Goal: Communication & Community: Answer question/provide support

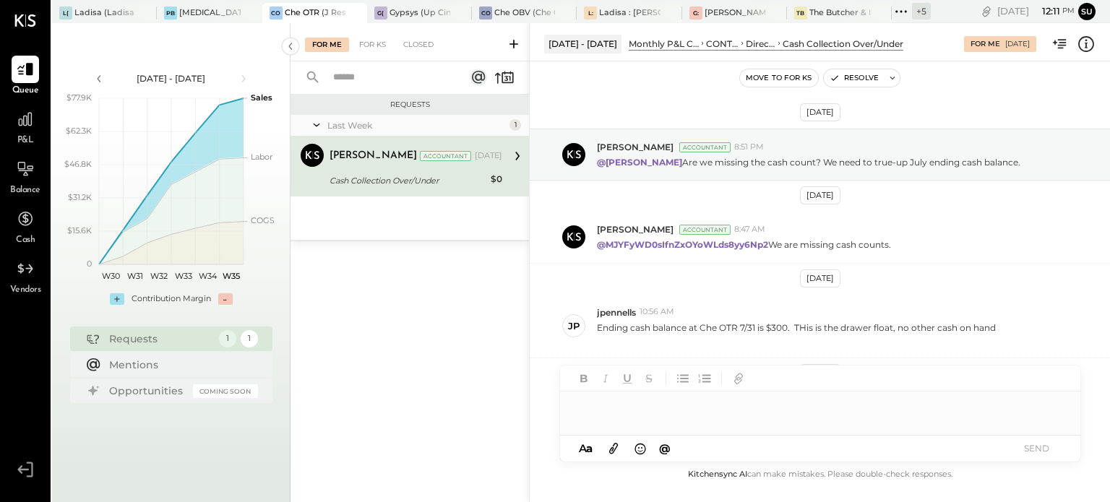
scroll to position [105, 0]
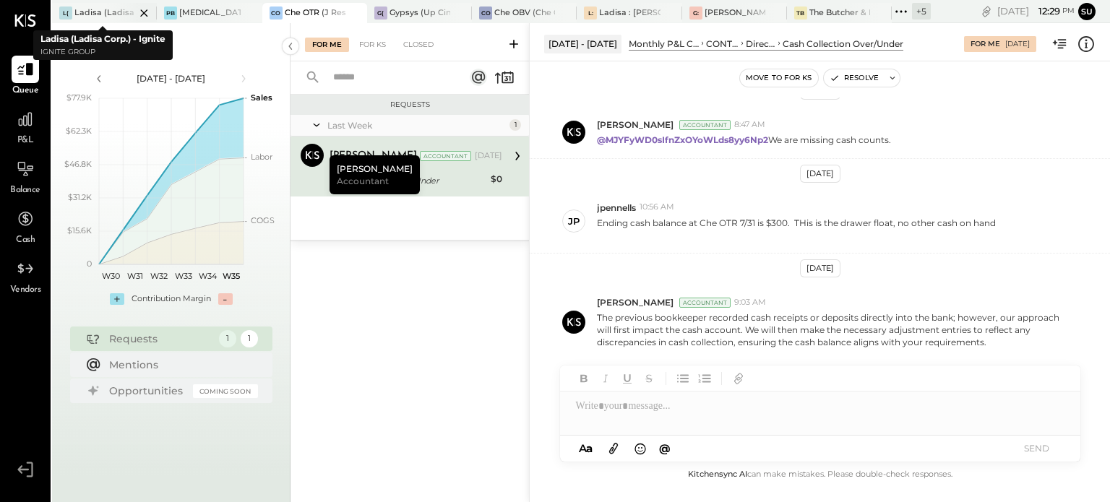
click at [104, 7] on div "Ladisa (Ladisa Corp.) - Ignite" at bounding box center [104, 13] width 61 height 12
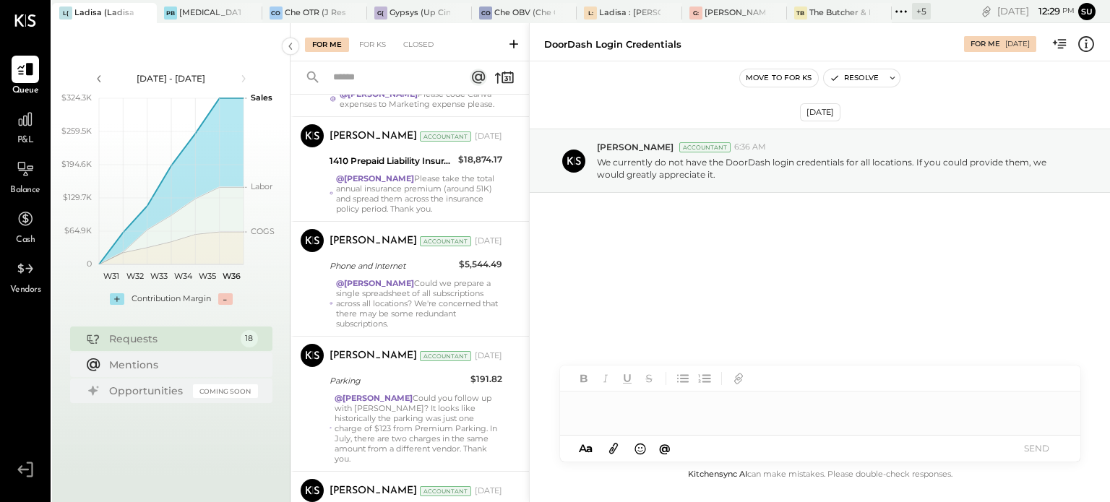
scroll to position [1182, 0]
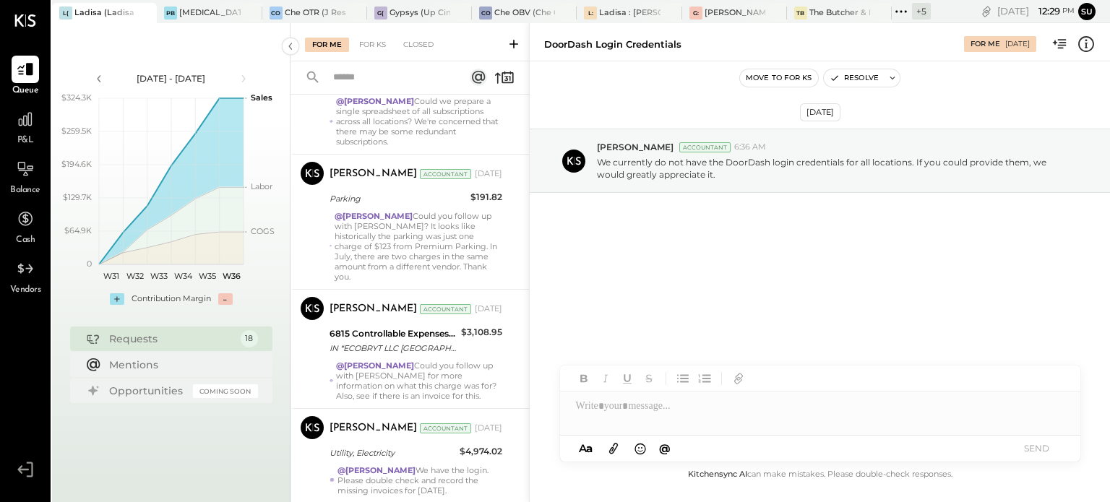
click at [480, 389] on div "@[PERSON_NAME] Could you follow up with [PERSON_NAME] for more information on w…" at bounding box center [419, 381] width 166 height 40
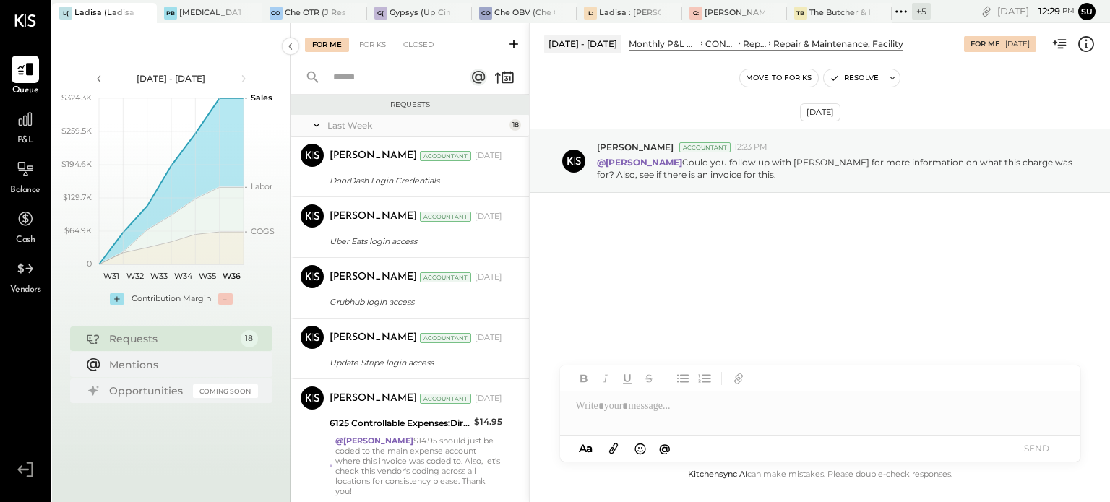
scroll to position [84, 0]
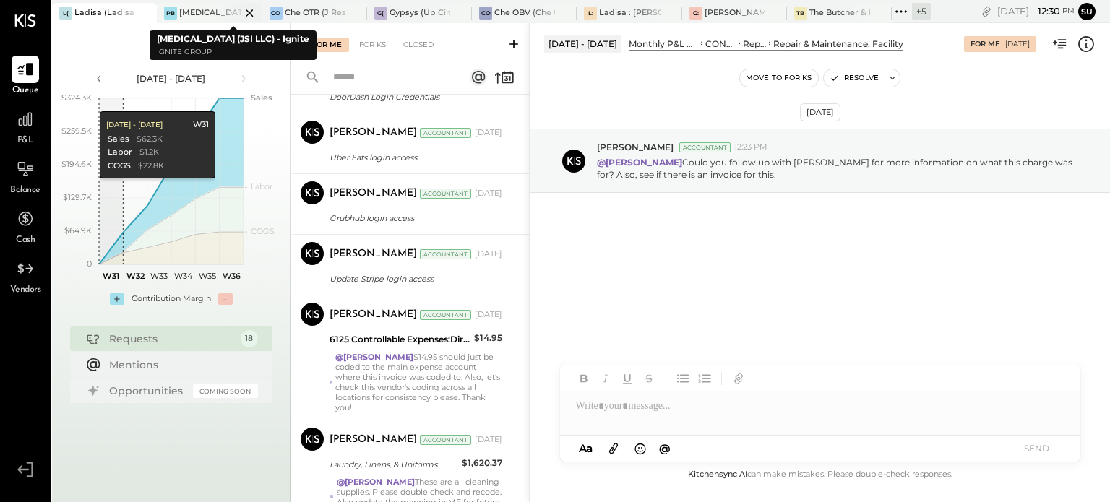
click at [194, 13] on div "[MEDICAL_DATA] (JSI LLC) - Ignite" at bounding box center [209, 13] width 61 height 12
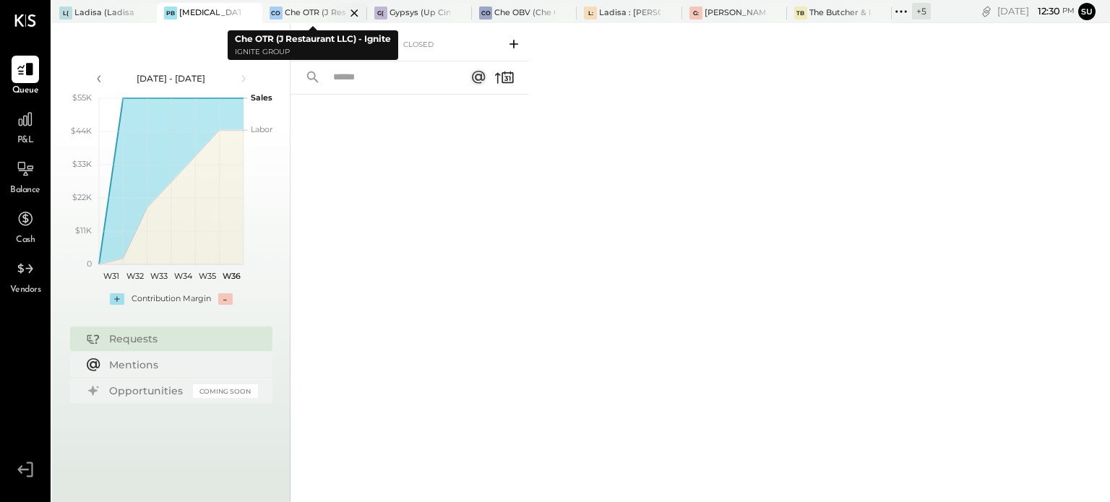
click at [304, 11] on div "Che OTR (J Restaurant LLC) - Ignite" at bounding box center [315, 13] width 61 height 12
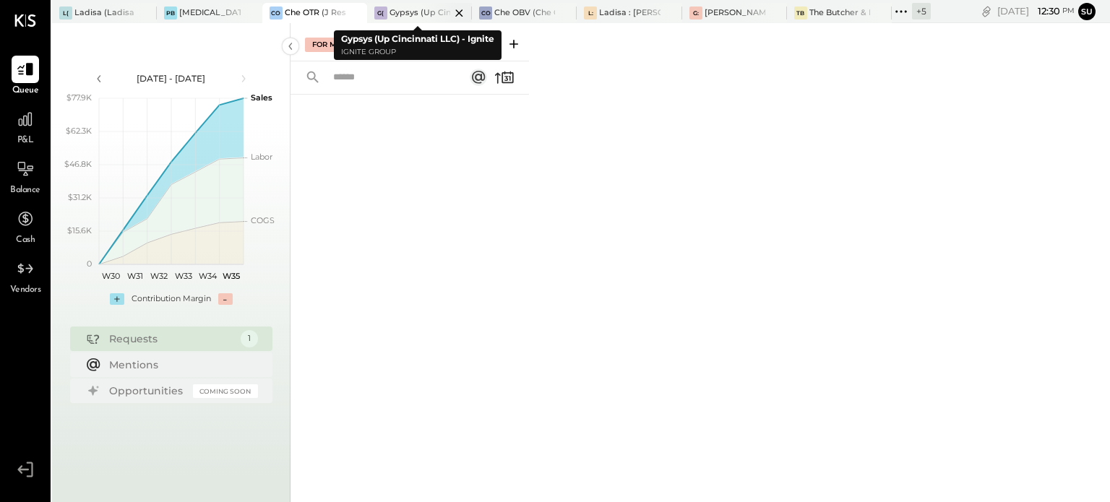
click at [413, 15] on div "Gypsys (Up Cincinnati LLC) - Ignite" at bounding box center [420, 13] width 61 height 12
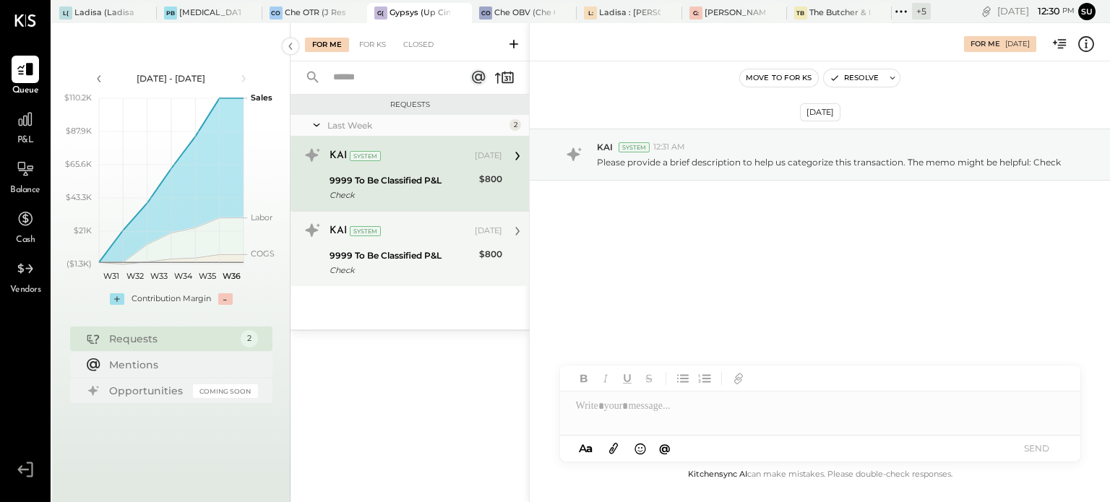
click at [421, 239] on div "KAI System [DATE]" at bounding box center [416, 231] width 173 height 20
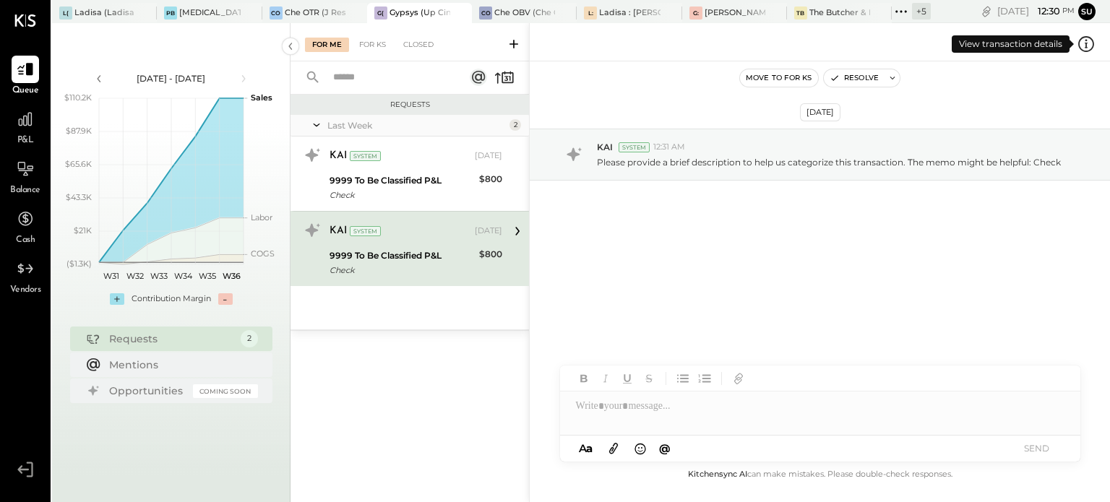
click at [1087, 42] on icon at bounding box center [1086, 44] width 19 height 19
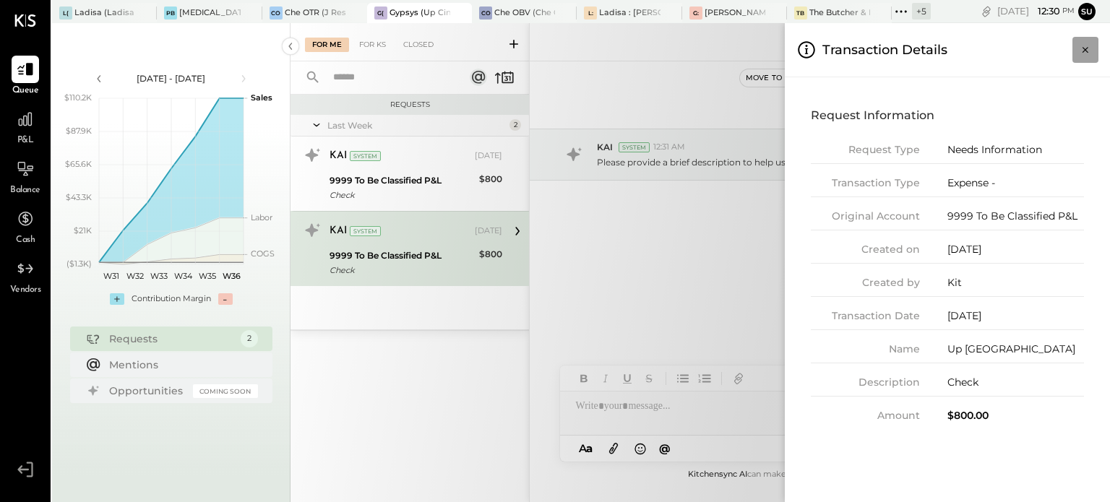
click at [1086, 53] on icon "Close panel" at bounding box center [1085, 50] width 14 height 14
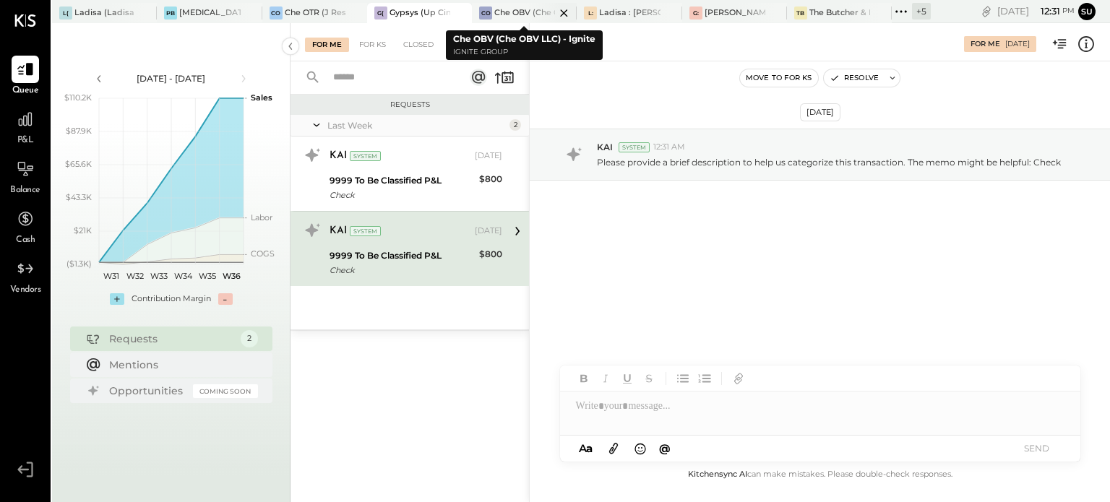
click at [512, 14] on div "Che OBV (Che OBV LLC) - Ignite" at bounding box center [524, 13] width 61 height 12
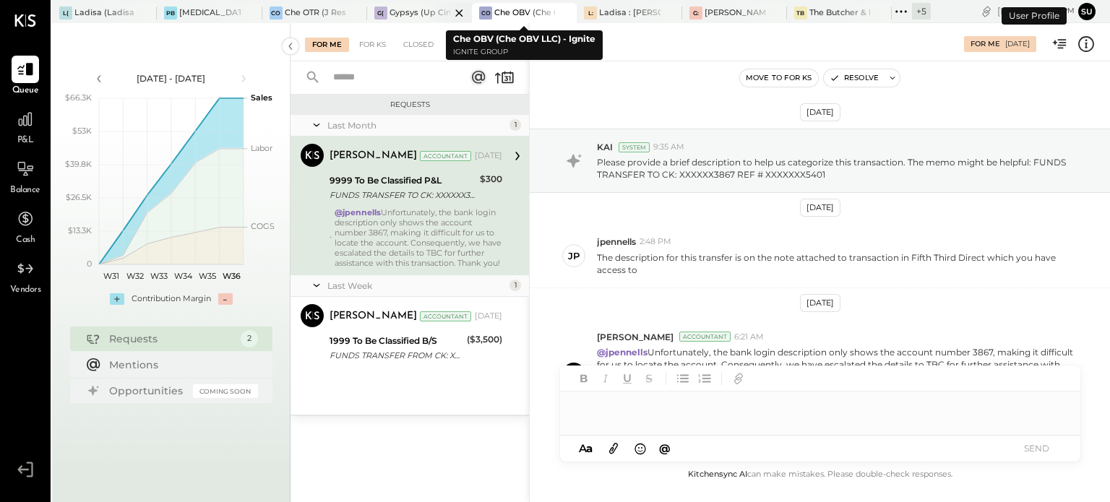
scroll to position [69, 0]
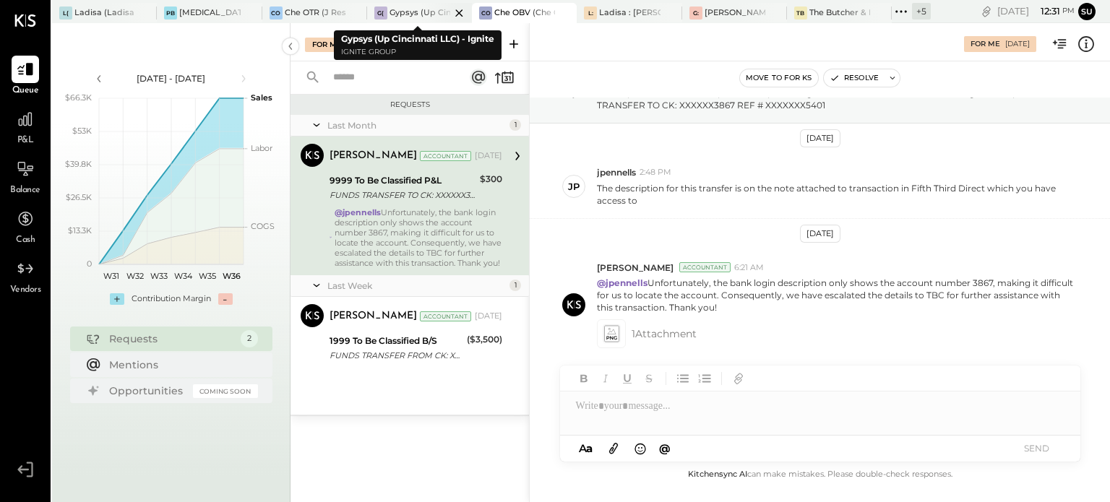
click at [431, 5] on div at bounding box center [446, 13] width 51 height 20
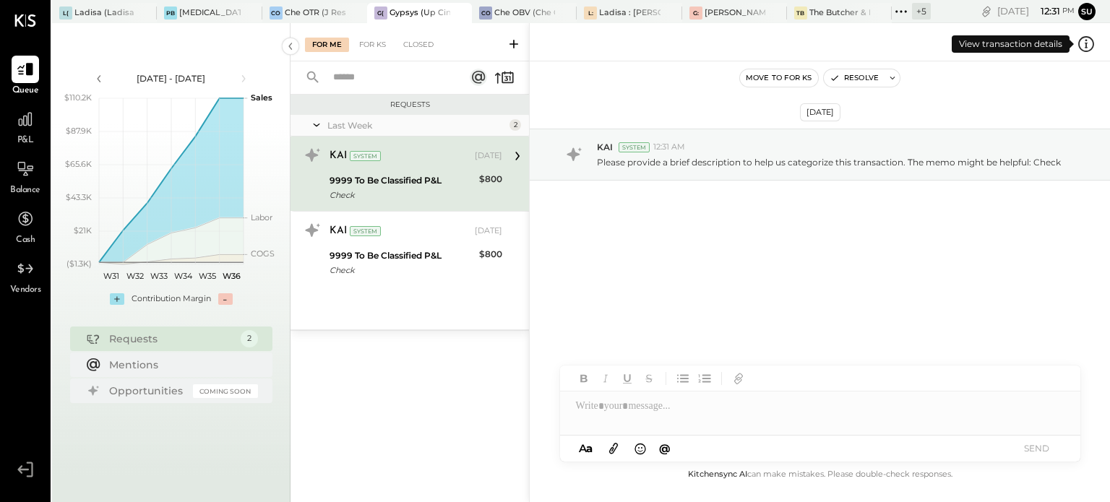
click at [1087, 46] on icon at bounding box center [1086, 44] width 19 height 19
click at [703, 228] on div "For Me For KS Closed Requests Last Week 2 KAI System [DATE] 9999 To Be Classifi…" at bounding box center [701, 262] width 820 height 479
click at [601, 394] on div at bounding box center [820, 406] width 520 height 29
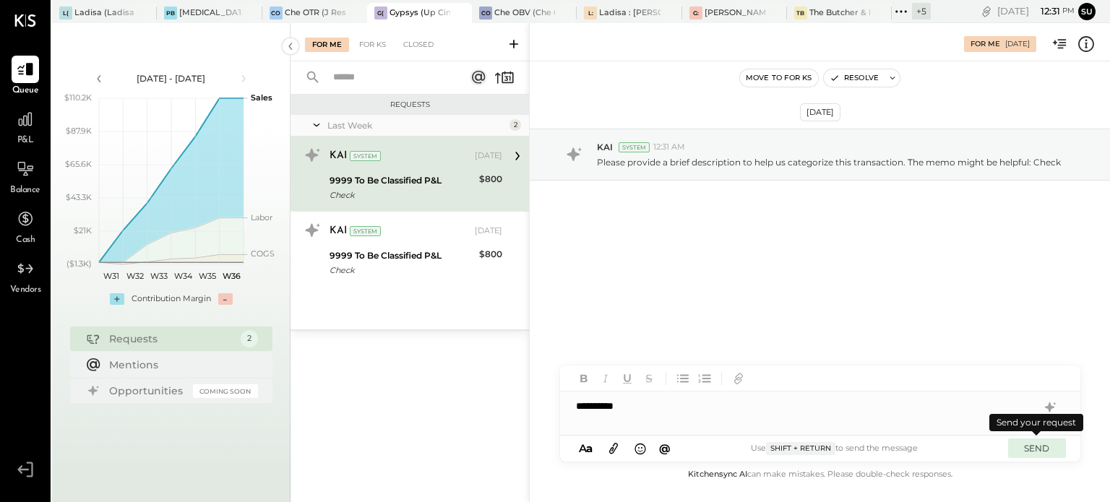
click at [1036, 449] on button "SEND" at bounding box center [1037, 449] width 58 height 20
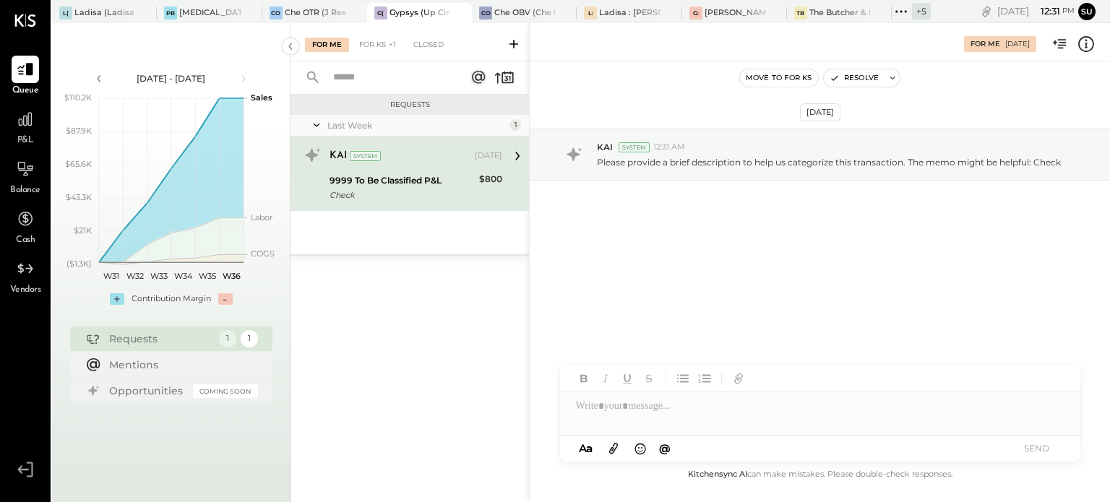
click at [417, 177] on div "9999 To Be Classified P&L" at bounding box center [402, 180] width 145 height 14
click at [593, 408] on div at bounding box center [820, 406] width 520 height 29
click at [1041, 445] on button "SEND" at bounding box center [1037, 449] width 58 height 20
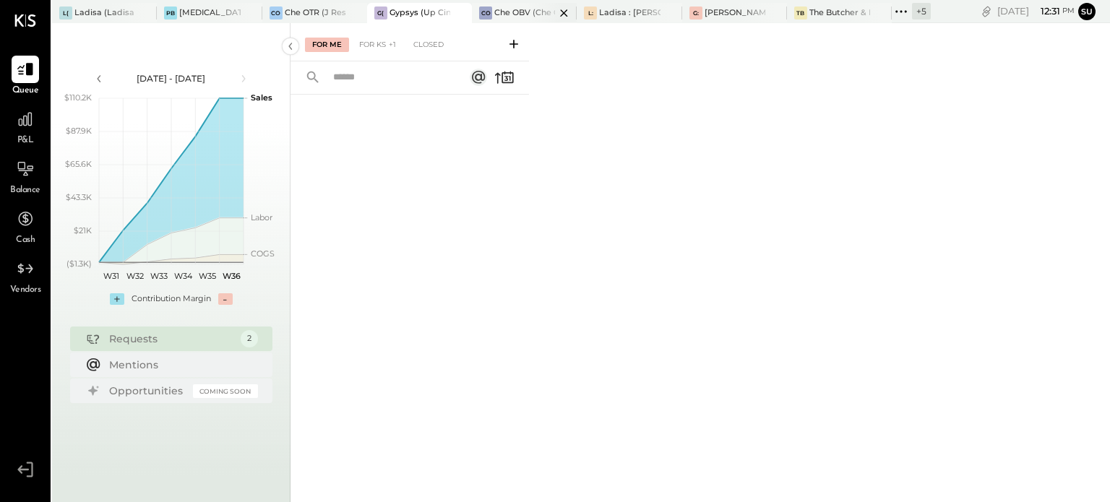
click at [518, 12] on div "Che OBV (Che OBV LLC) - Ignite" at bounding box center [524, 13] width 61 height 12
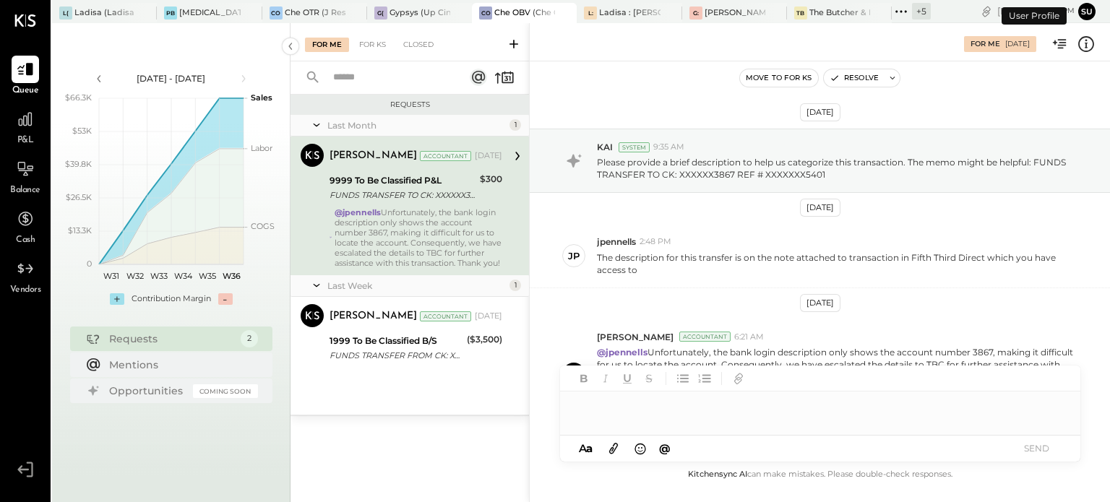
scroll to position [69, 0]
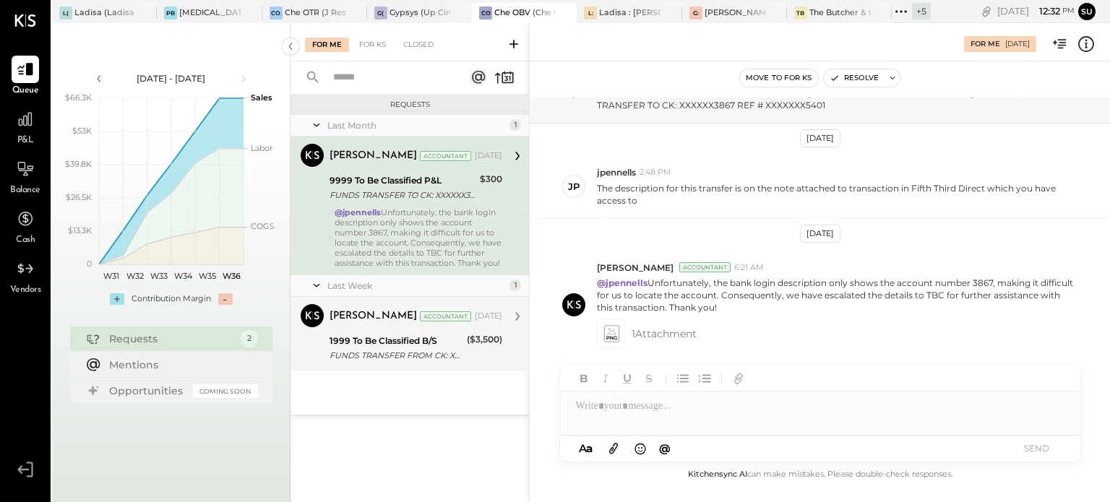
click at [435, 348] on div "1999 To Be Classified B/S" at bounding box center [396, 341] width 133 height 14
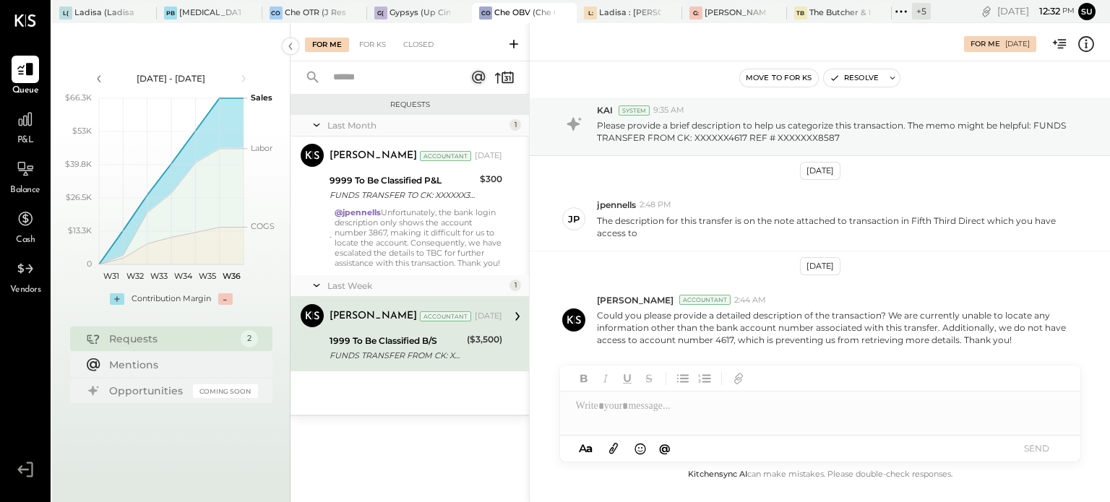
scroll to position [35, 0]
click at [624, 8] on div "Ladisa : [PERSON_NAME] in the Alley" at bounding box center [629, 13] width 61 height 12
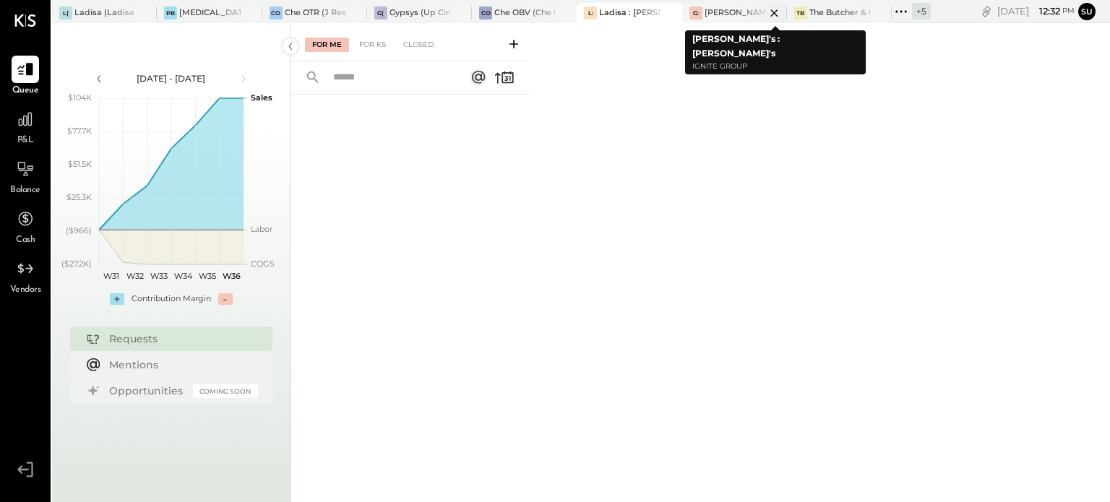
click at [718, 11] on div "[PERSON_NAME]'s : [PERSON_NAME]'s" at bounding box center [735, 13] width 61 height 12
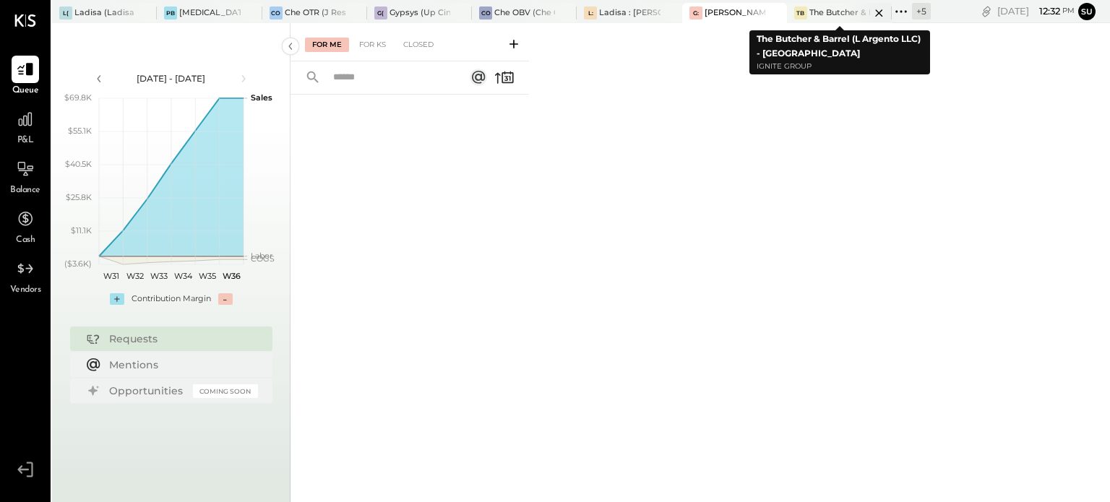
click at [824, 14] on div "The Butcher & Barrel (L Argento LLC) - [GEOGRAPHIC_DATA]" at bounding box center [840, 13] width 61 height 12
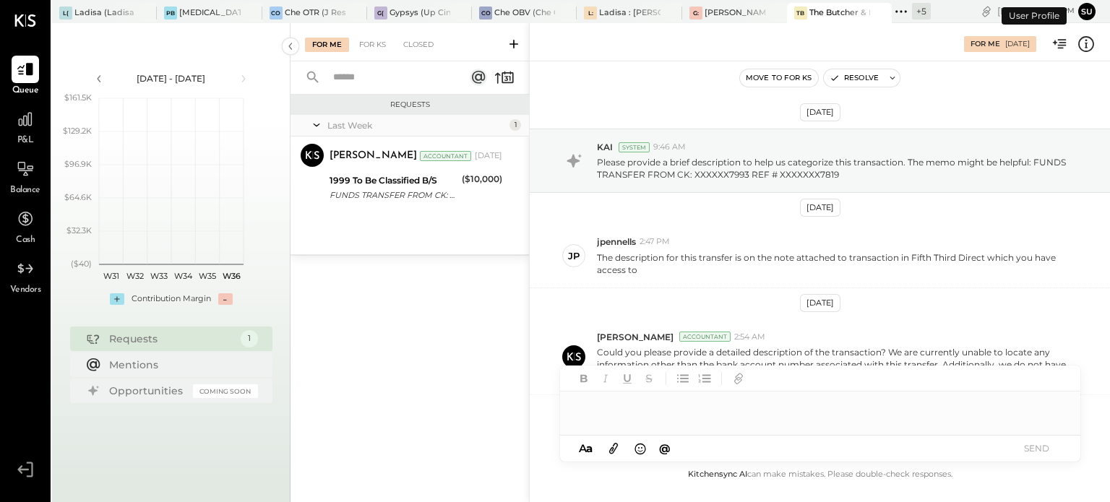
scroll to position [87, 0]
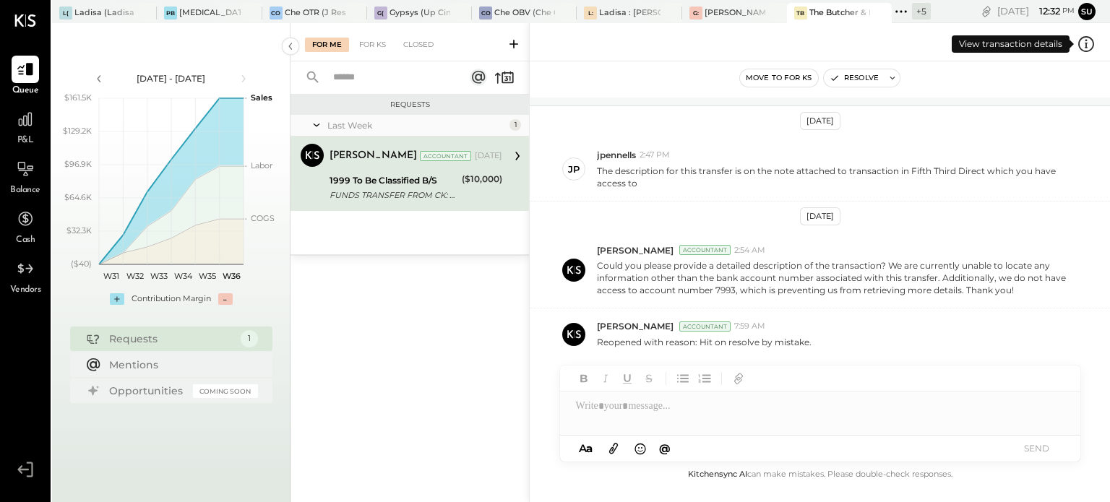
click at [1084, 44] on icon at bounding box center [1086, 44] width 19 height 19
click at [673, 416] on div "For Me For KS Closed Requests Last Week 1 [PERSON_NAME] Accountant [PERSON_NAME…" at bounding box center [701, 262] width 820 height 479
click at [665, 407] on div at bounding box center [820, 406] width 520 height 29
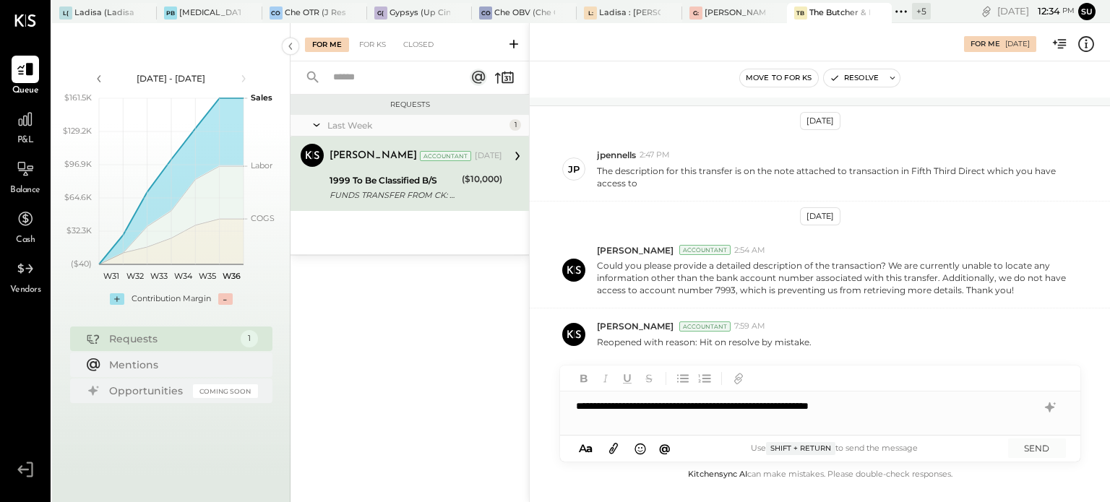
click at [820, 407] on div "**********" at bounding box center [820, 406] width 520 height 29
click at [1034, 445] on button "SEND" at bounding box center [1037, 449] width 58 height 20
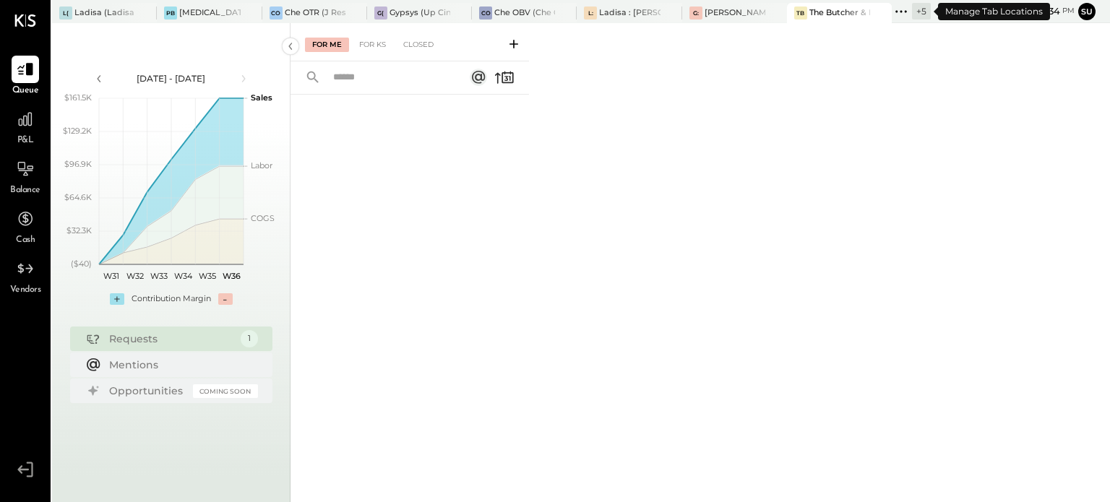
click at [899, 8] on icon at bounding box center [901, 11] width 19 height 19
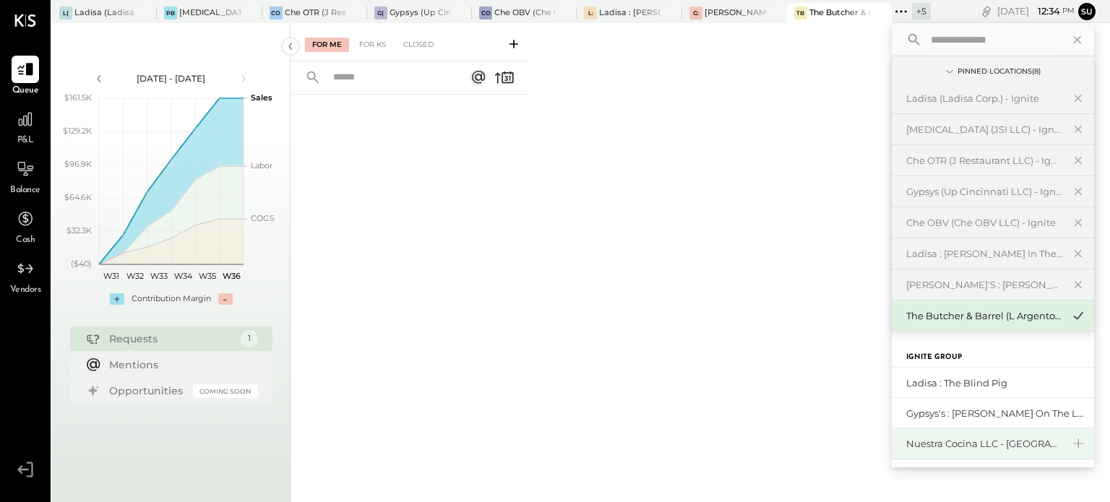
scroll to position [62, 0]
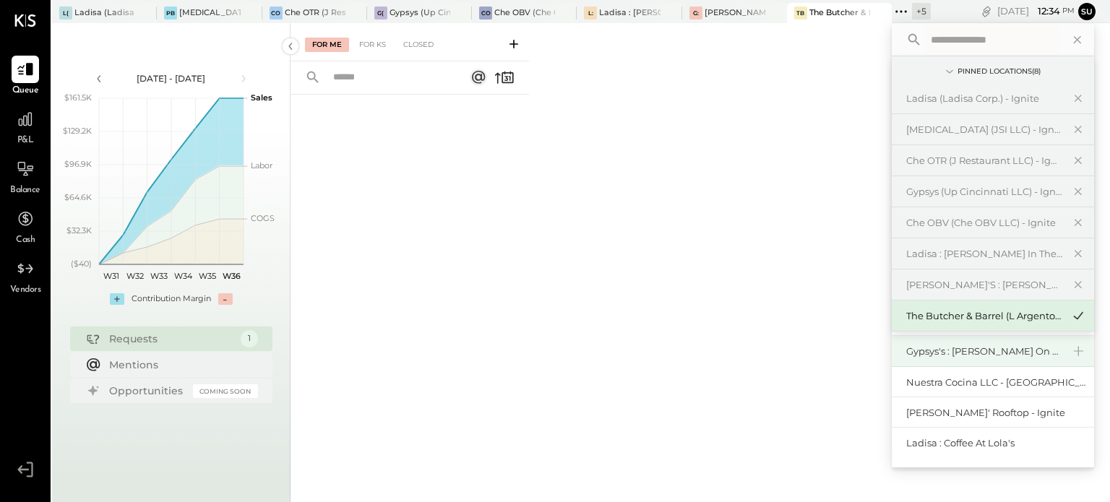
click at [918, 346] on div "Gypsys's : [PERSON_NAME] on the levee" at bounding box center [984, 352] width 156 height 14
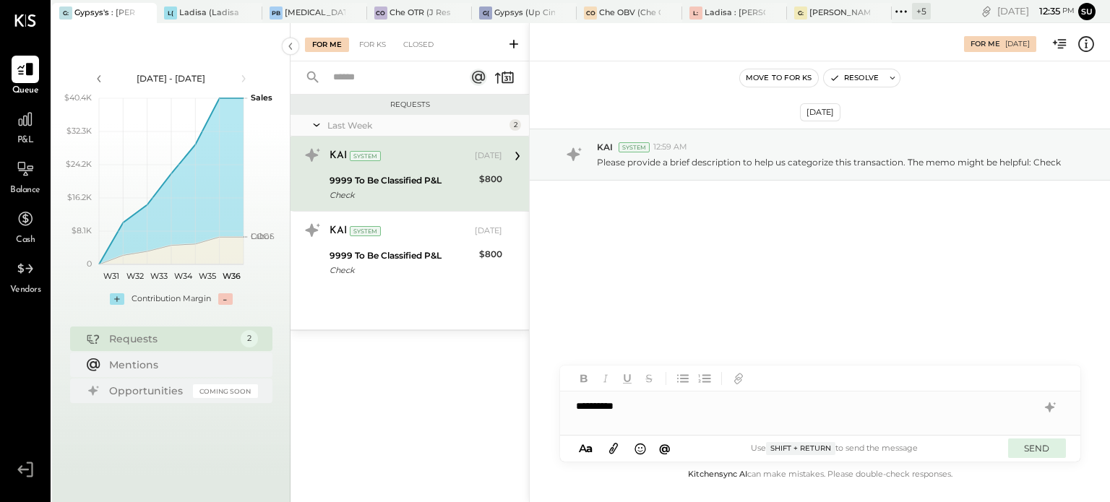
click at [1029, 445] on button "SEND" at bounding box center [1037, 449] width 58 height 20
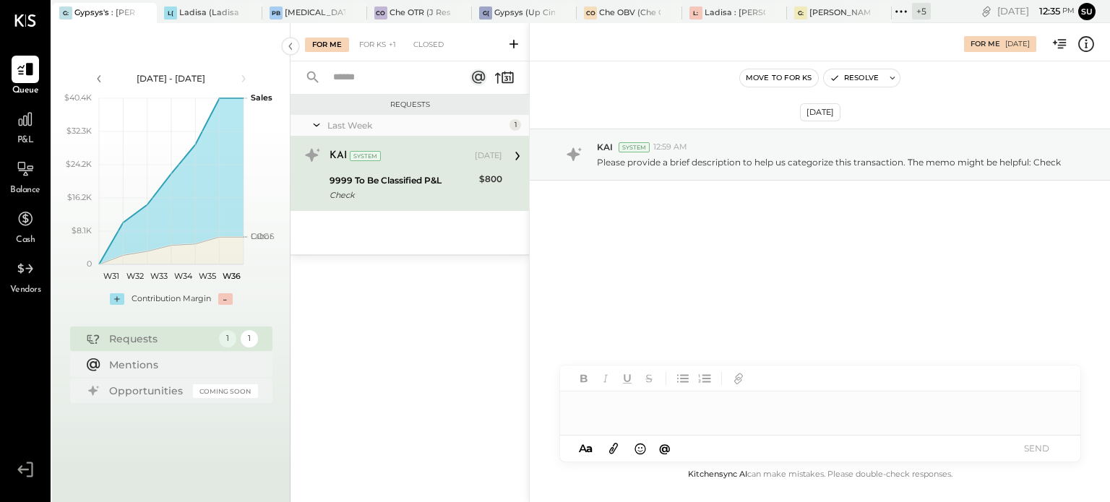
click at [413, 175] on div "9999 To Be Classified P&L" at bounding box center [402, 180] width 145 height 14
click at [586, 398] on div at bounding box center [820, 406] width 520 height 29
click at [1038, 445] on button "SEND" at bounding box center [1037, 449] width 58 height 20
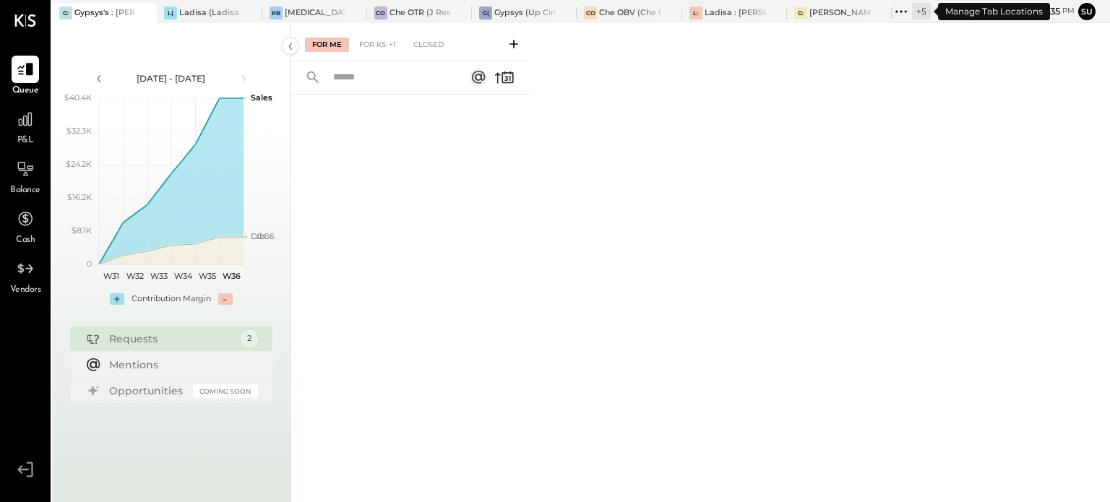
click at [901, 8] on icon at bounding box center [901, 11] width 19 height 19
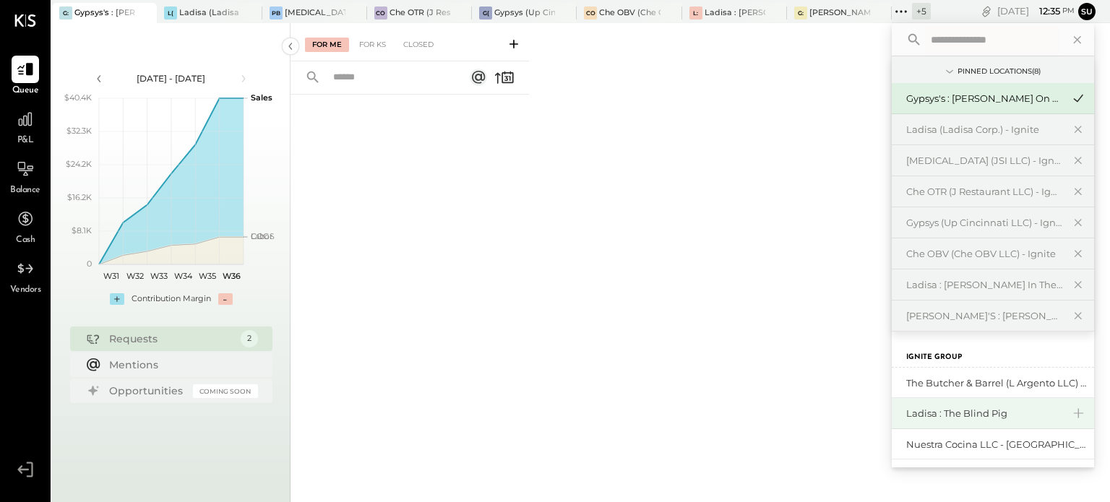
scroll to position [62, 0]
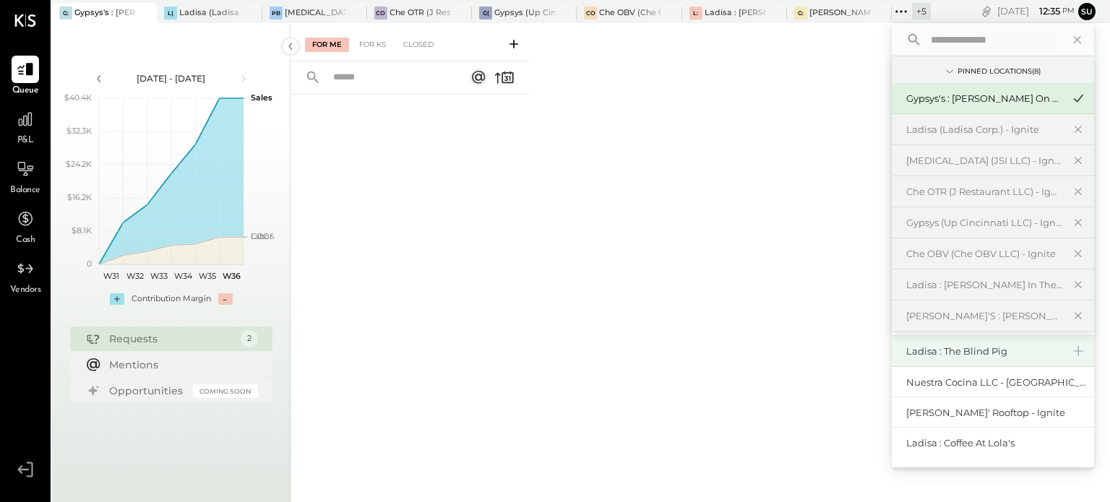
click at [914, 346] on div "Ladisa : The Blind Pig" at bounding box center [984, 352] width 156 height 14
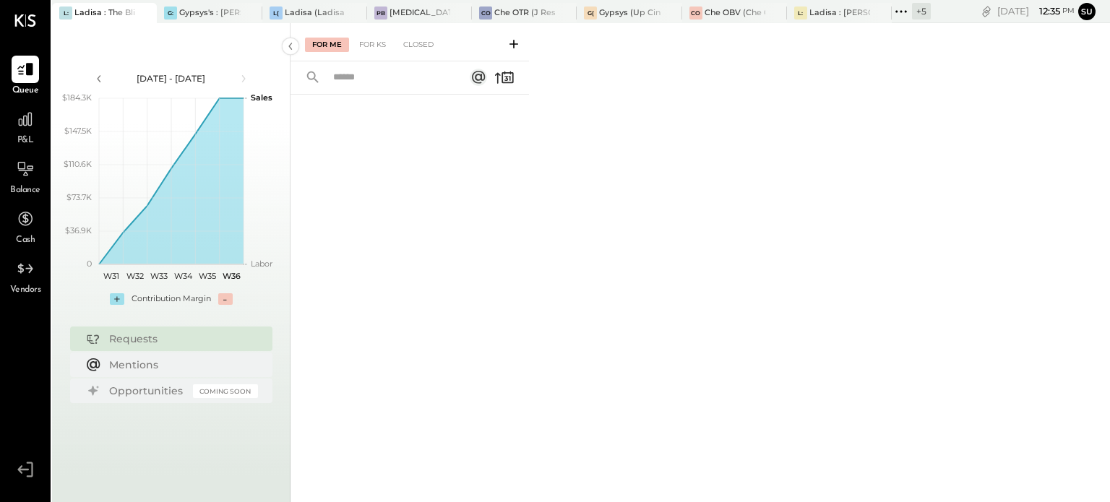
click at [900, 5] on icon at bounding box center [901, 11] width 19 height 19
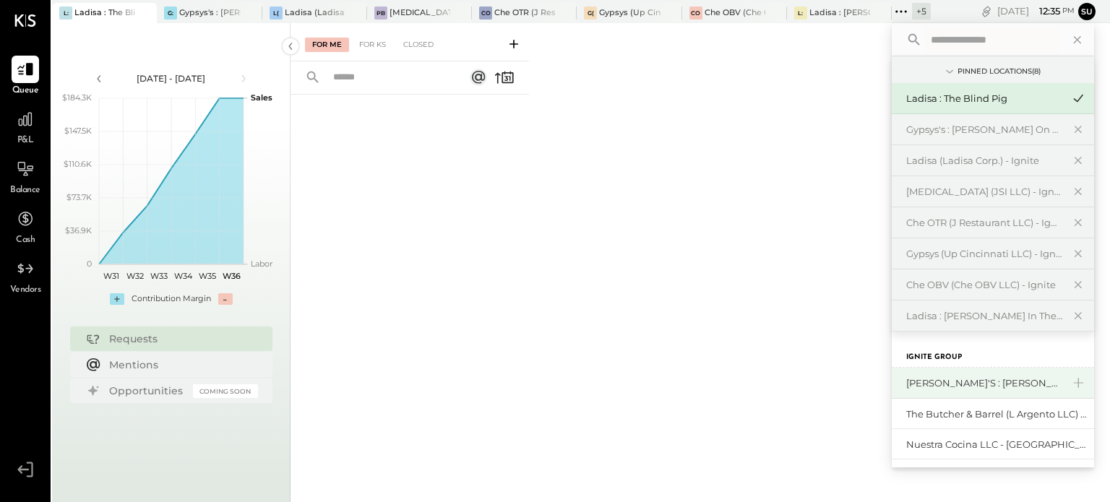
click at [940, 385] on div "[PERSON_NAME]'s : [PERSON_NAME]'s" at bounding box center [984, 384] width 156 height 14
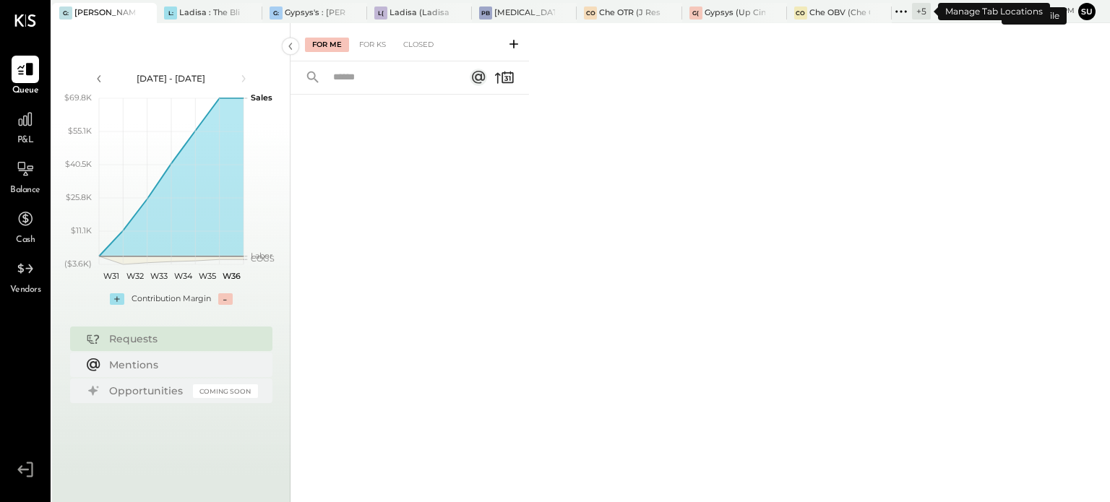
click at [898, 6] on icon at bounding box center [901, 11] width 19 height 19
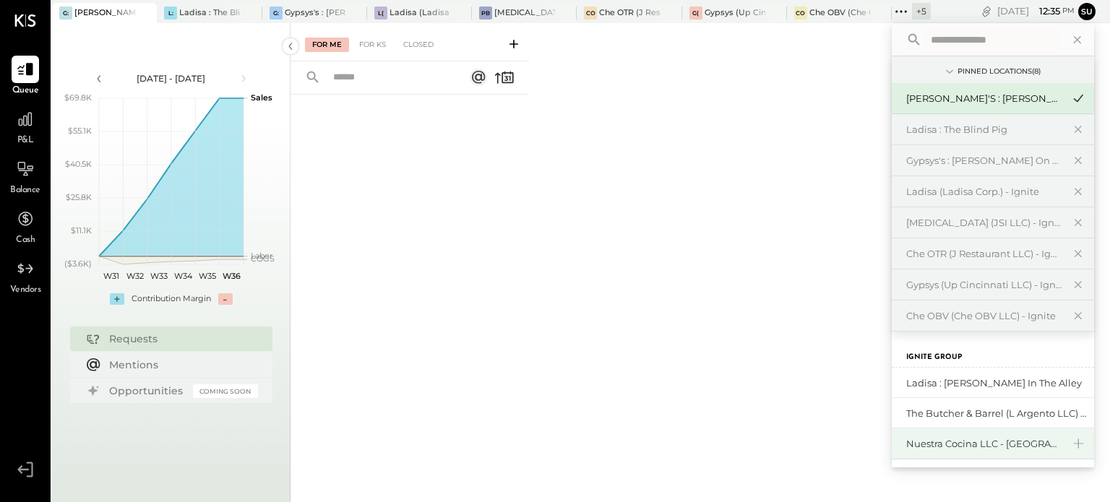
click at [948, 445] on div "Nuestra Cocina LLC - [GEOGRAPHIC_DATA]" at bounding box center [984, 444] width 156 height 14
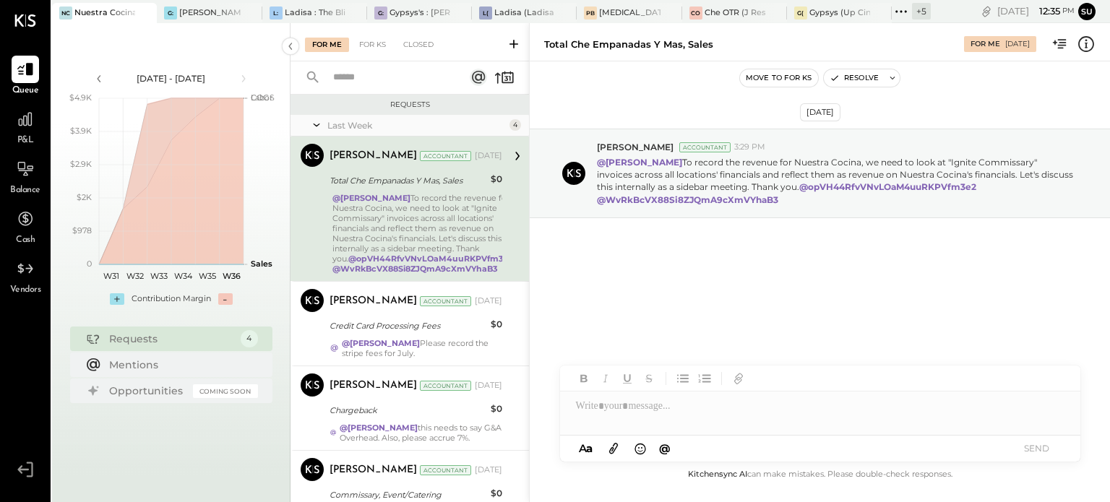
click at [903, 8] on icon at bounding box center [901, 11] width 19 height 19
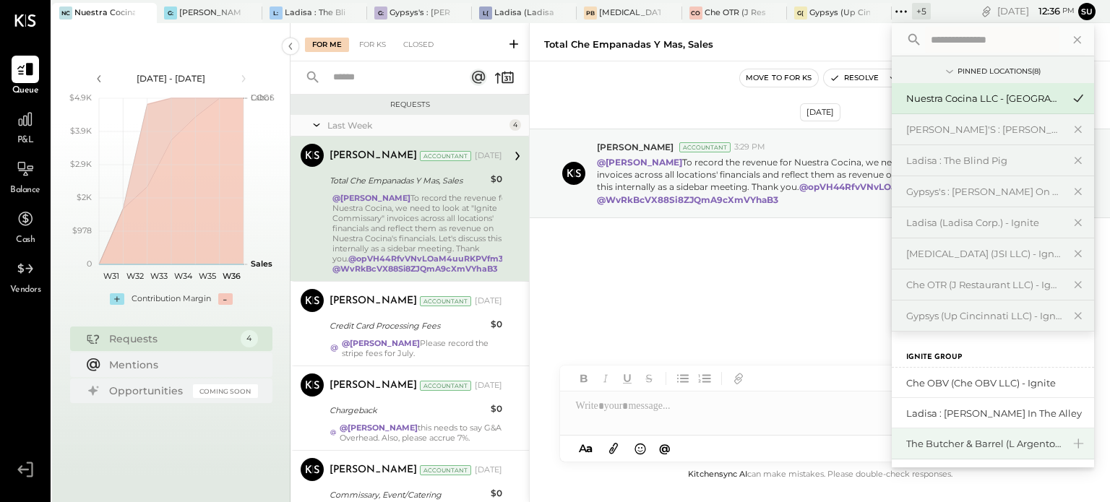
scroll to position [62, 0]
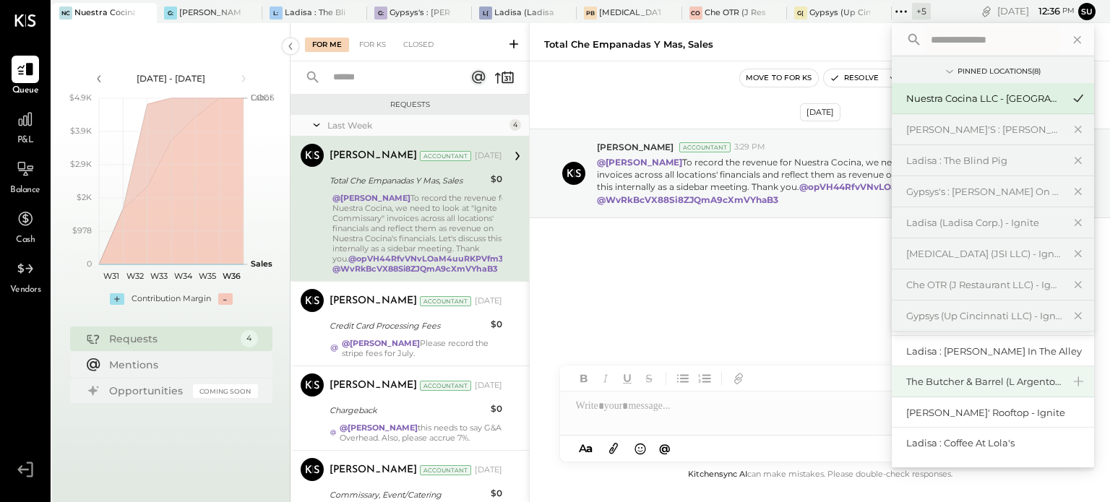
click at [940, 438] on div "Ladisa : Coffee at Lola's" at bounding box center [996, 444] width 181 height 14
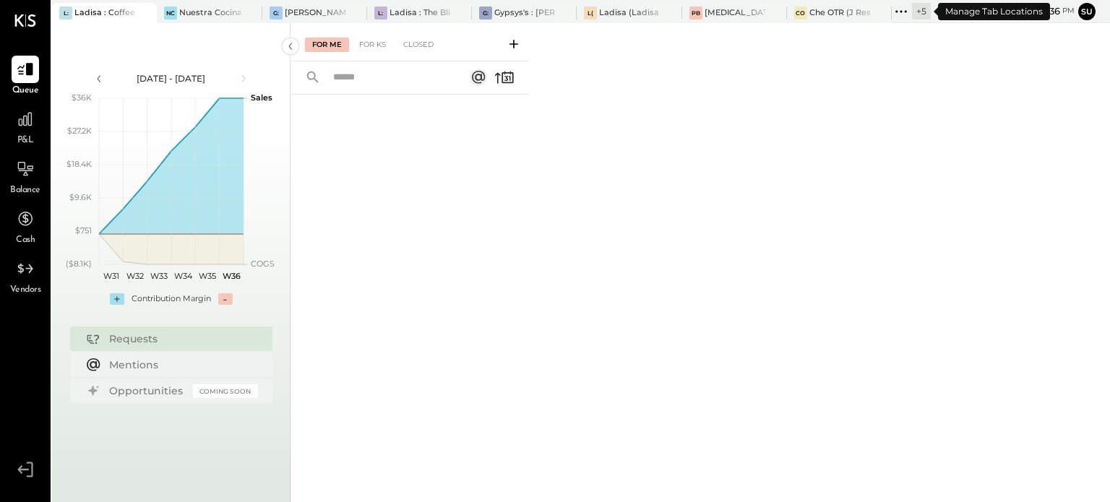
click at [902, 4] on icon at bounding box center [901, 11] width 19 height 19
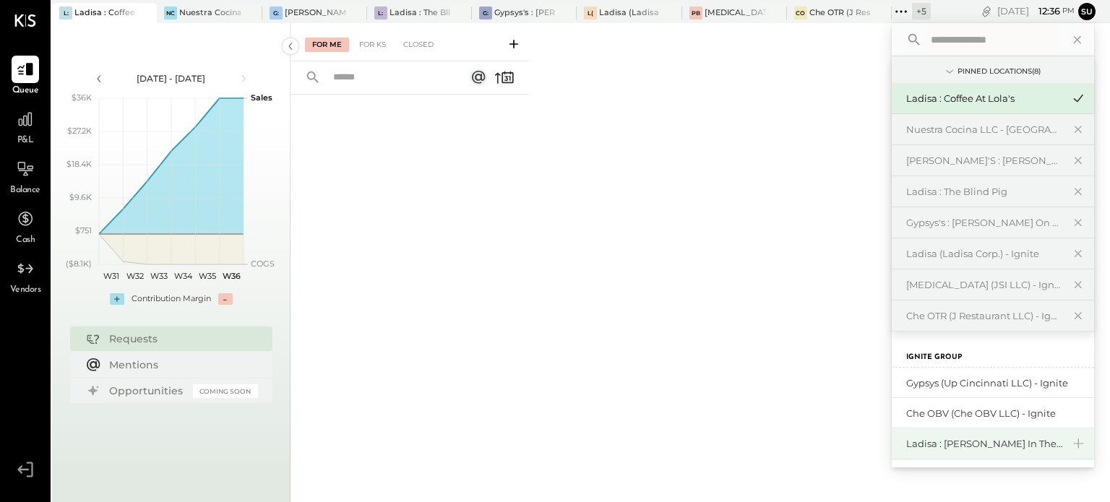
click at [932, 442] on div "Ladisa : [PERSON_NAME] in the Alley" at bounding box center [984, 444] width 156 height 14
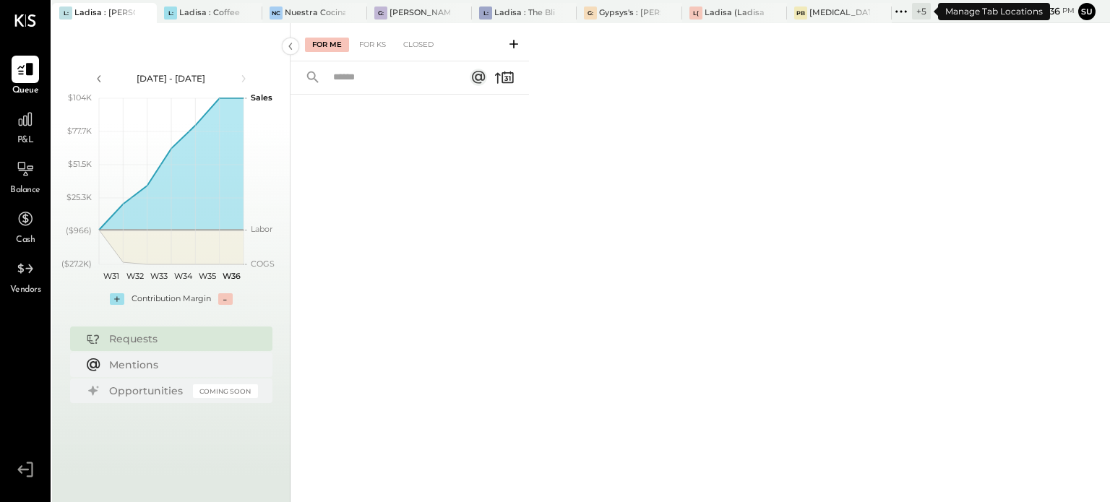
click at [920, 7] on div "+ 5" at bounding box center [921, 11] width 19 height 17
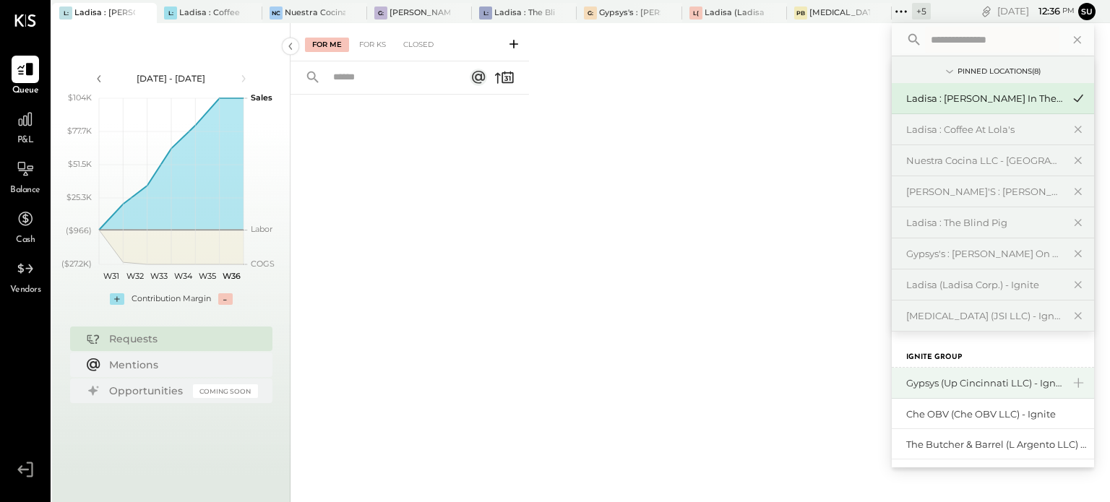
click at [924, 378] on div "Gypsys (Up Cincinnati LLC) - Ignite" at bounding box center [984, 384] width 156 height 14
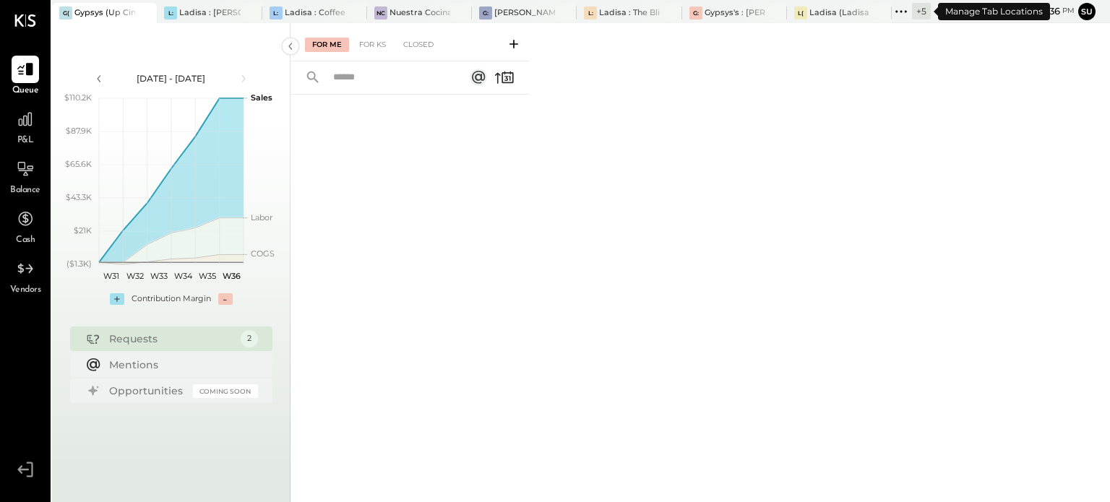
click at [897, 9] on icon at bounding box center [901, 11] width 19 height 19
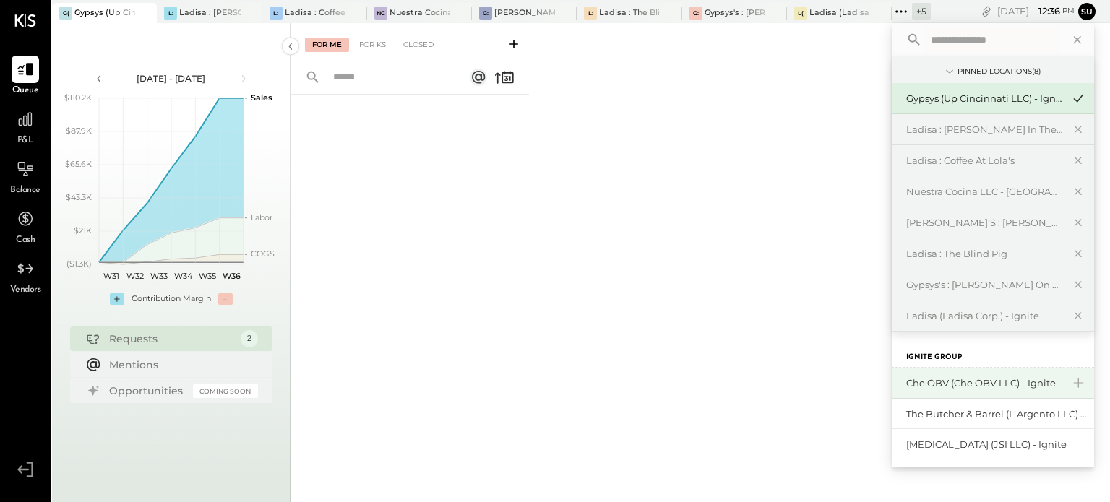
click at [937, 377] on div "Che OBV (Che OBV LLC) - Ignite" at bounding box center [984, 384] width 156 height 14
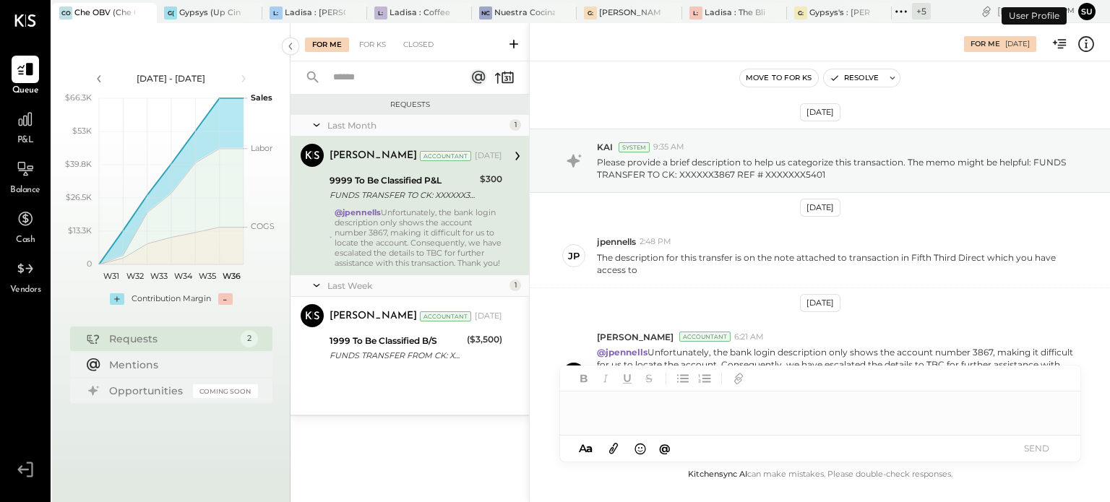
scroll to position [69, 0]
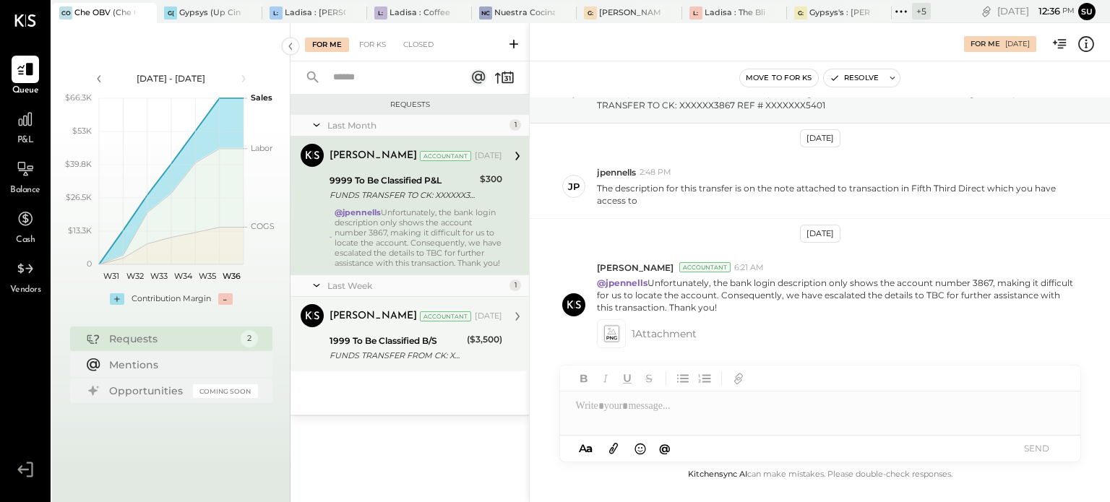
click at [454, 363] on div "FUNDS TRANSFER FROM CK: XXXXXX4617 REF # XXXXXXX8587" at bounding box center [396, 355] width 133 height 14
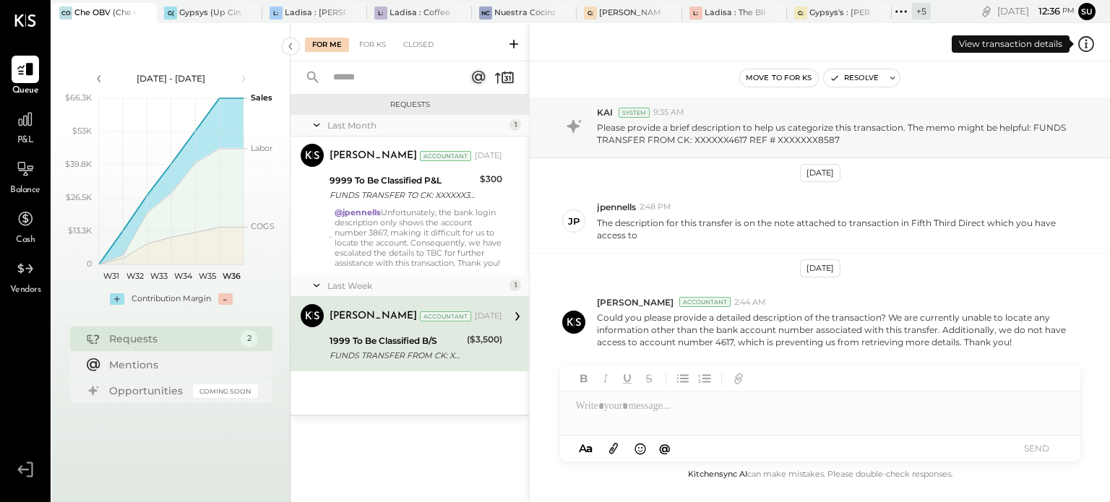
click at [1086, 40] on icon at bounding box center [1087, 43] width 2 height 9
click at [618, 411] on div "For Me For KS Closed Requests Last Month 1 [PERSON_NAME] Accountant [PERSON_NAM…" at bounding box center [701, 262] width 820 height 479
click at [618, 411] on div at bounding box center [820, 406] width 520 height 29
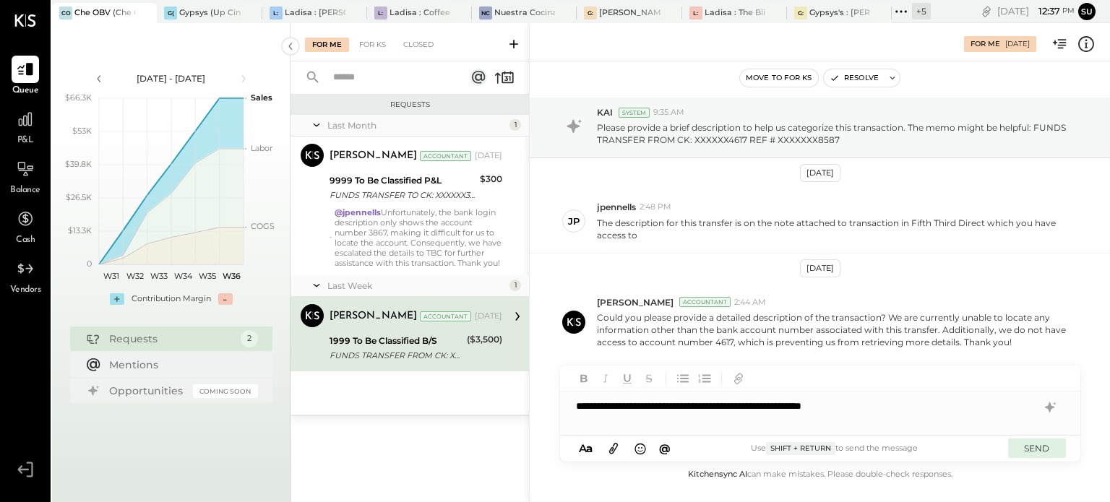
click at [1032, 447] on button "SEND" at bounding box center [1037, 449] width 58 height 20
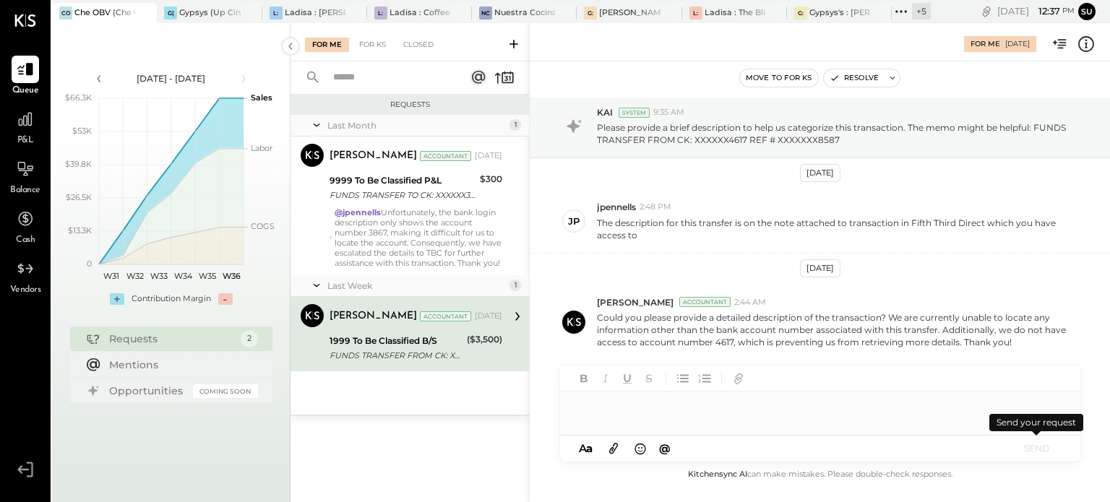
scroll to position [69, 0]
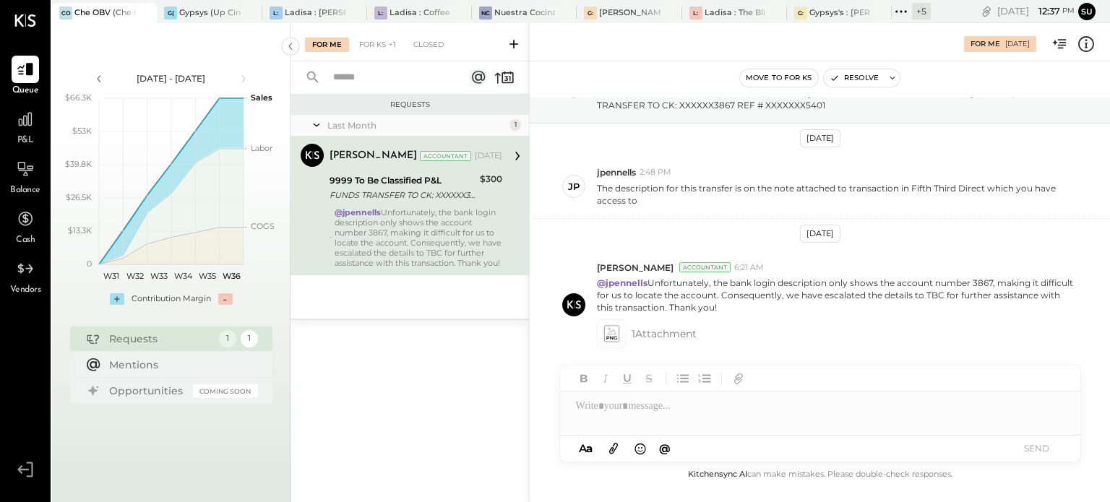
click at [442, 221] on div "@jpennells Unfortunately, the bank login description only shows the account num…" at bounding box center [419, 237] width 168 height 61
click at [1086, 45] on icon at bounding box center [1087, 43] width 2 height 9
click at [615, 408] on div "For Me For KS Closed Requests Last Month 1 [PERSON_NAME] Accountant [PERSON_NAM…" at bounding box center [701, 262] width 820 height 479
click at [615, 408] on div at bounding box center [820, 406] width 520 height 29
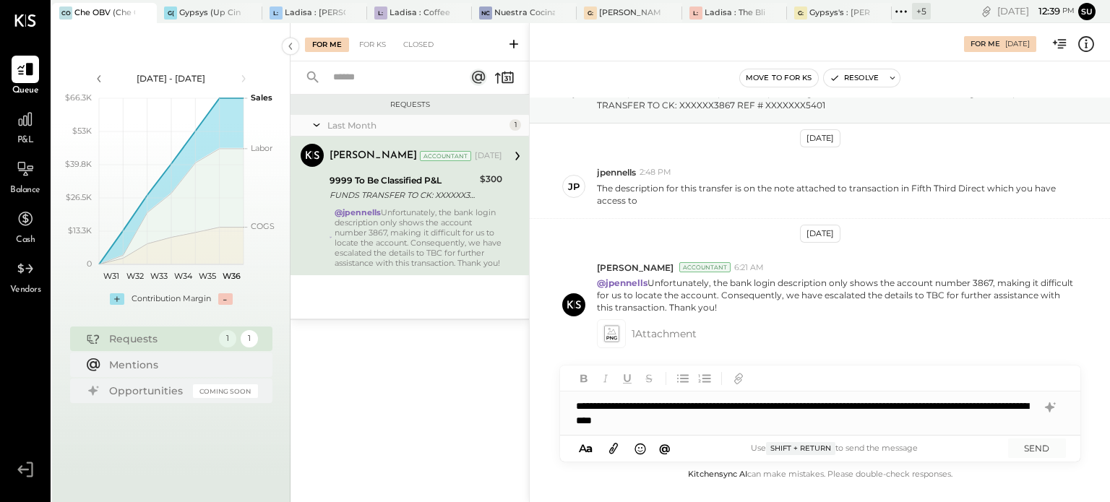
click at [789, 407] on div "**********" at bounding box center [820, 413] width 520 height 43
click at [939, 416] on div "**********" at bounding box center [820, 413] width 520 height 43
click at [1034, 451] on button "SEND" at bounding box center [1037, 449] width 58 height 20
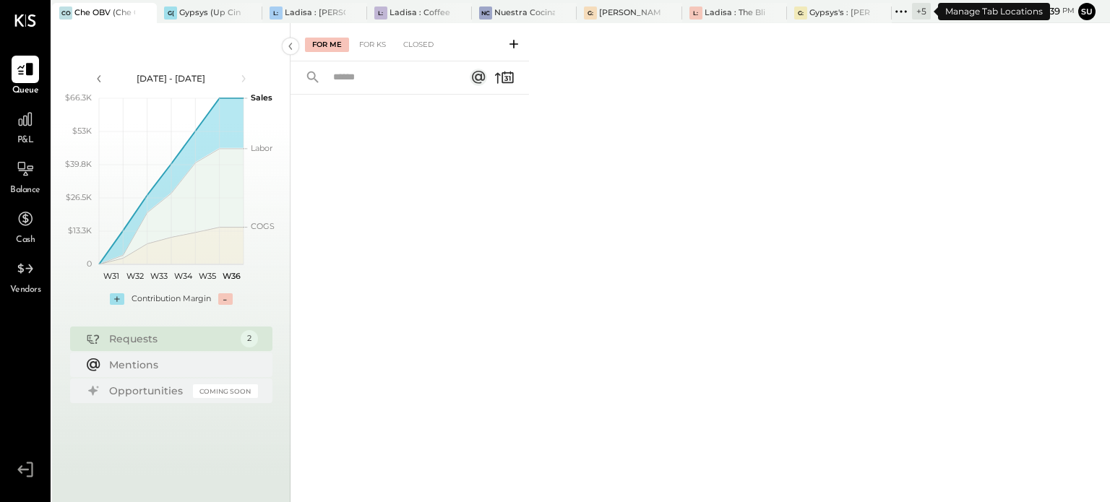
click at [899, 8] on icon at bounding box center [901, 11] width 19 height 19
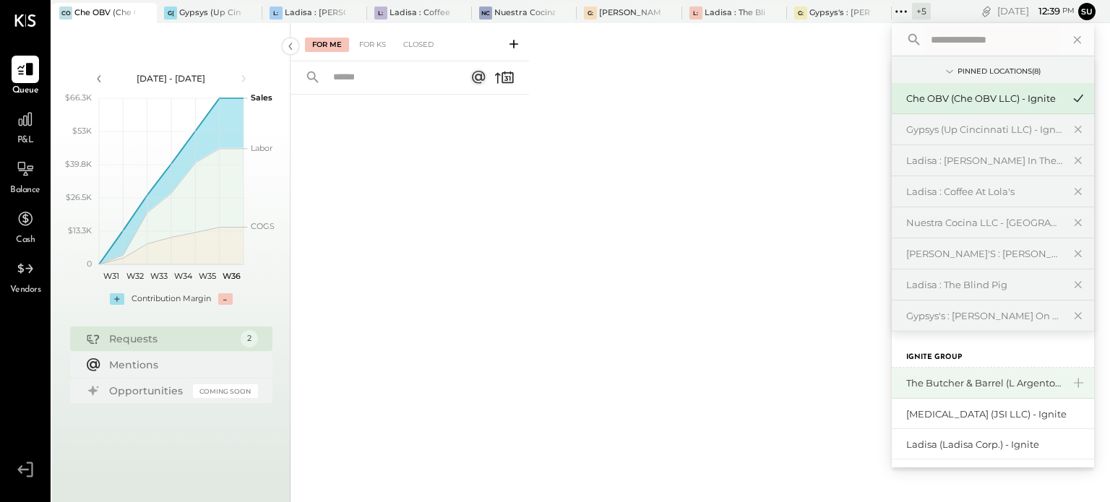
click at [917, 385] on div "The Butcher & Barrel (L Argento LLC) - [GEOGRAPHIC_DATA]" at bounding box center [984, 384] width 156 height 14
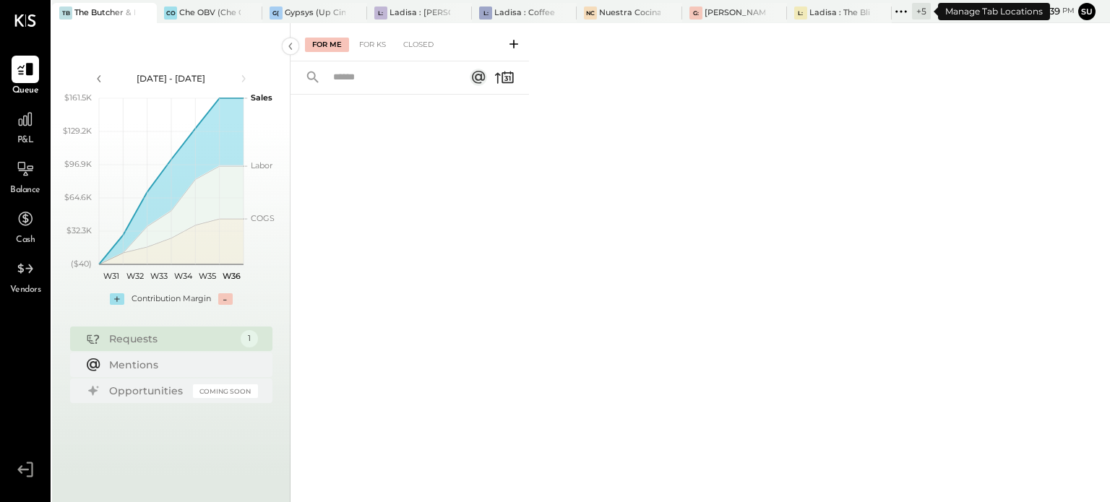
click at [903, 9] on icon at bounding box center [901, 11] width 19 height 19
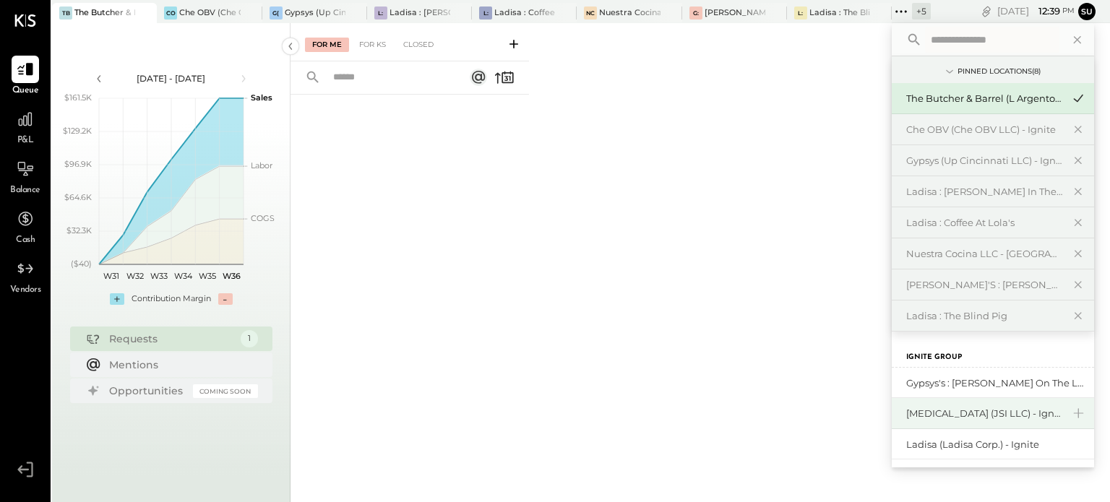
click at [925, 410] on div "[MEDICAL_DATA] (JSI LLC) - Ignite" at bounding box center [984, 414] width 156 height 14
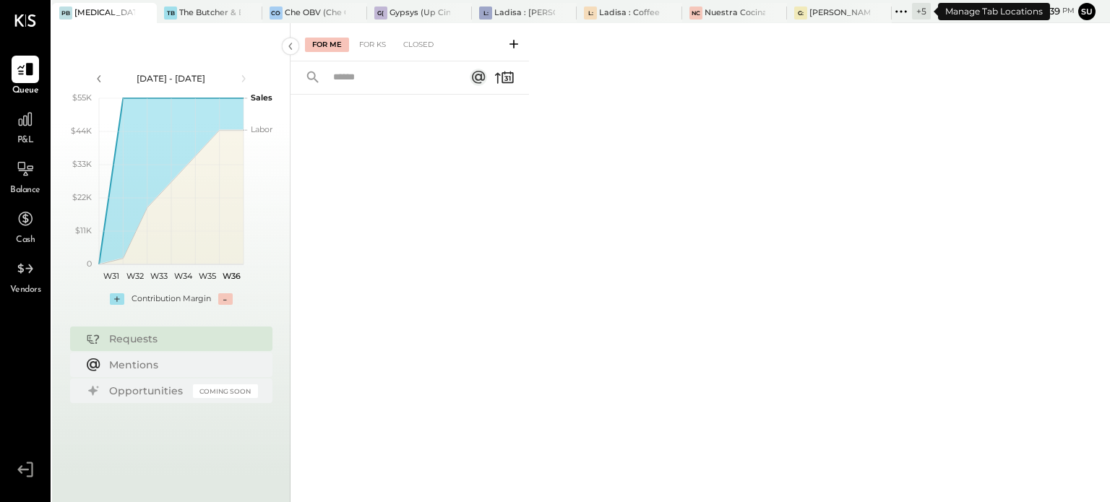
click at [903, 5] on icon at bounding box center [901, 11] width 19 height 19
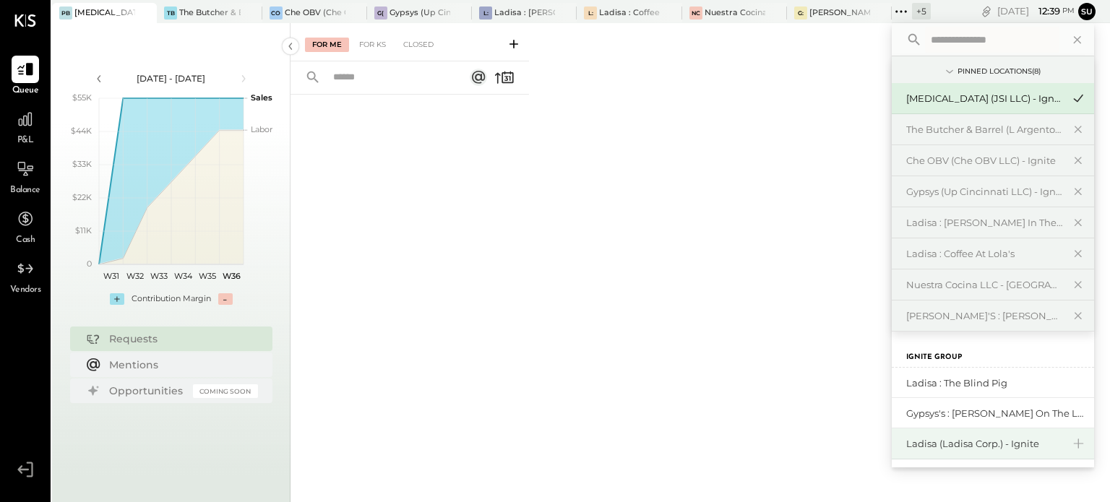
click at [950, 439] on div "Ladisa (Ladisa Corp.) - Ignite" at bounding box center [984, 444] width 156 height 14
